Goal: Navigation & Orientation: Find specific page/section

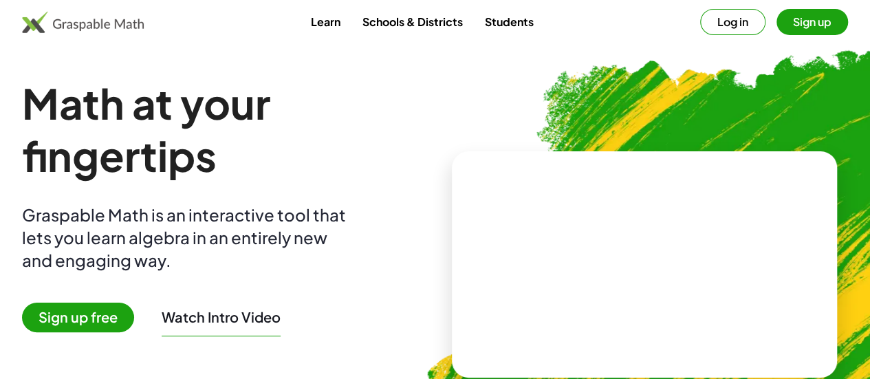
click at [700, 13] on button "Log in" at bounding box center [732, 22] width 65 height 26
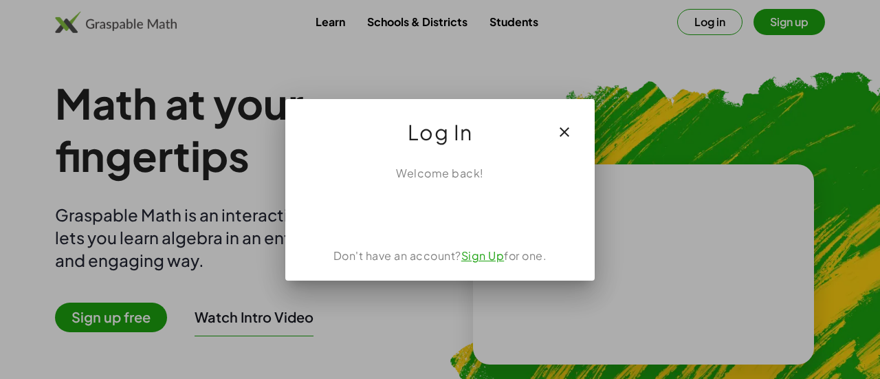
click at [649, 119] on div at bounding box center [440, 189] width 880 height 379
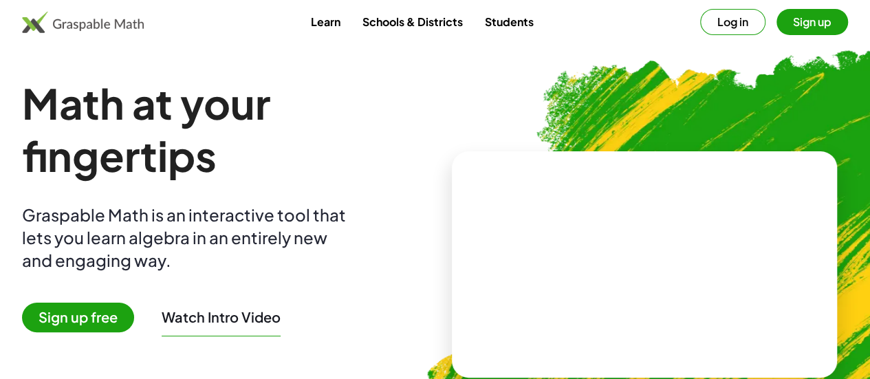
click at [703, 24] on button "Log in" at bounding box center [732, 22] width 65 height 26
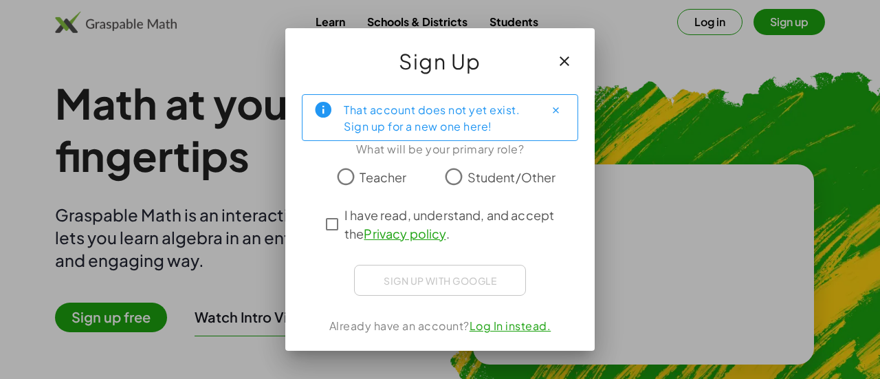
click at [377, 180] on span "Teacher" at bounding box center [383, 177] width 47 height 19
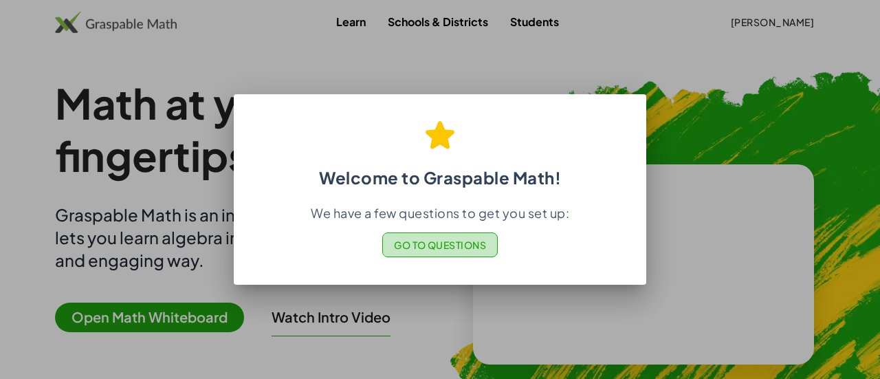
click at [430, 243] on span "Go to Questions" at bounding box center [440, 245] width 93 height 12
click at [169, 262] on div at bounding box center [440, 189] width 880 height 379
click at [422, 248] on span "Go to Questions" at bounding box center [440, 245] width 93 height 12
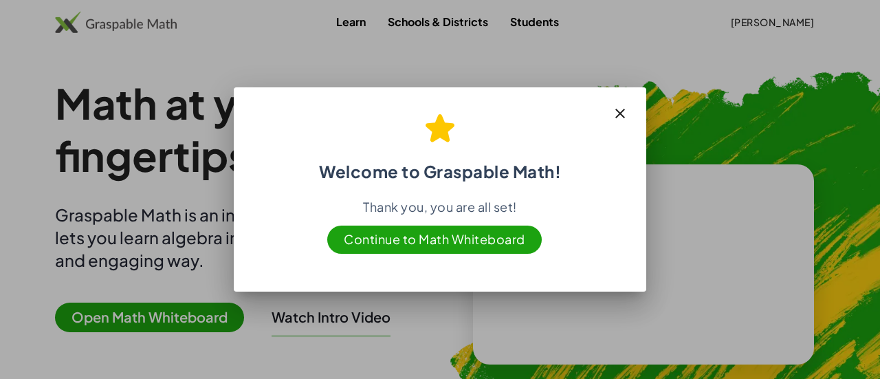
click at [459, 235] on span "Continue to Math Whiteboard" at bounding box center [434, 240] width 215 height 28
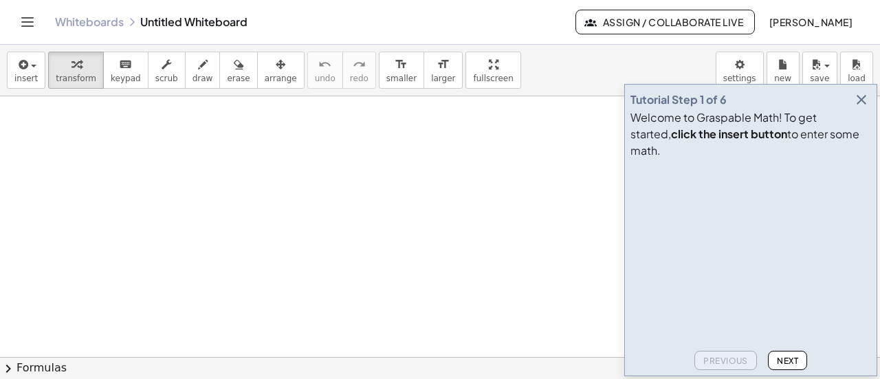
click at [28, 25] on icon "Toggle navigation" at bounding box center [28, 22] width 12 height 8
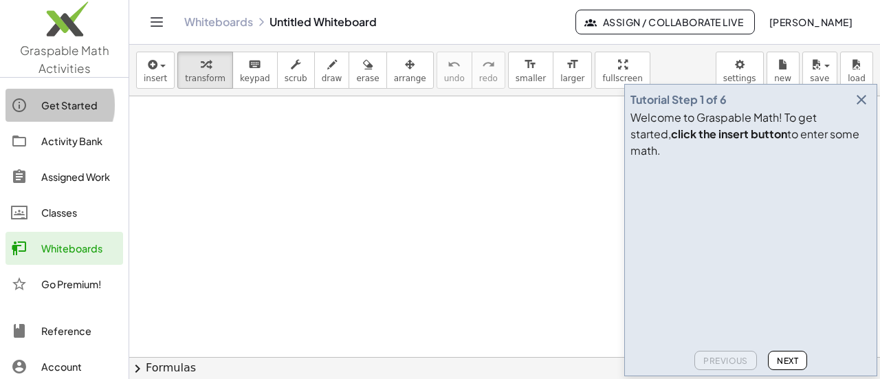
click at [59, 109] on div "Get Started" at bounding box center [79, 105] width 76 height 17
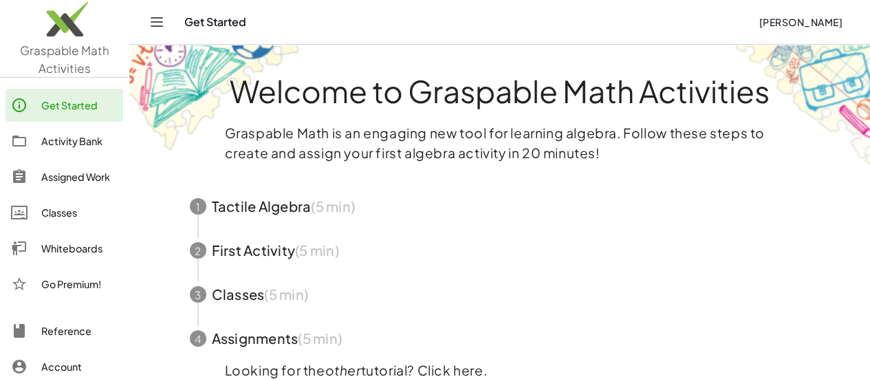
click at [84, 142] on div "Activity Bank" at bounding box center [79, 141] width 76 height 17
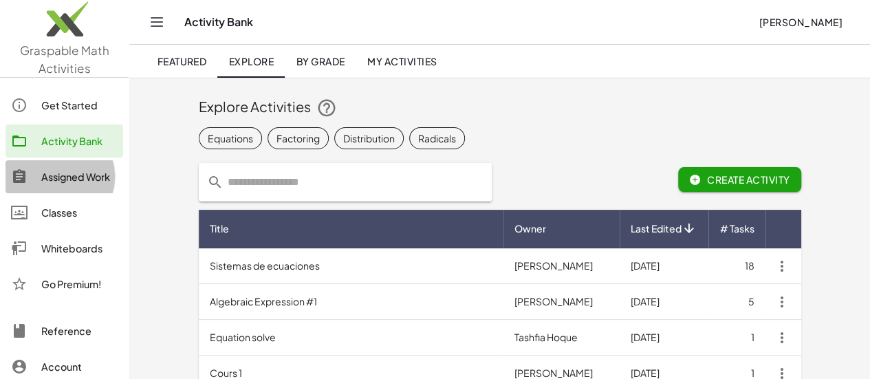
click at [72, 181] on div "Assigned Work" at bounding box center [79, 176] width 76 height 17
